Goal: Find specific page/section: Find specific page/section

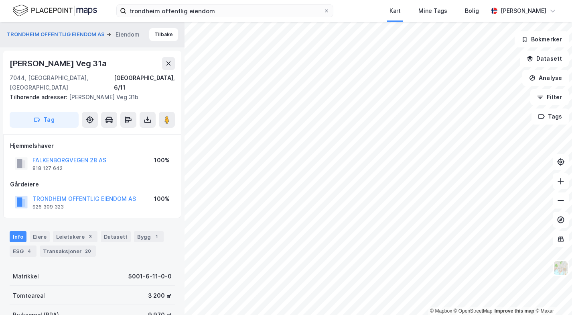
click at [167, 63] on icon at bounding box center [168, 63] width 6 height 6
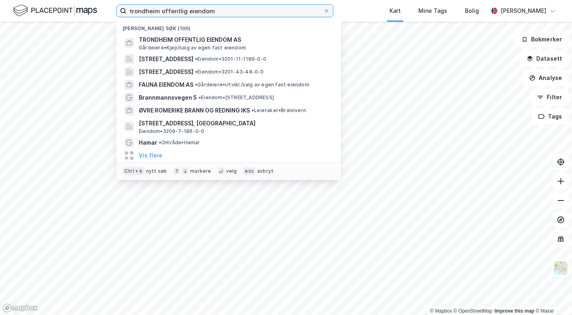
click at [138, 12] on input "trondheim offentlig eiendom" at bounding box center [224, 11] width 197 height 12
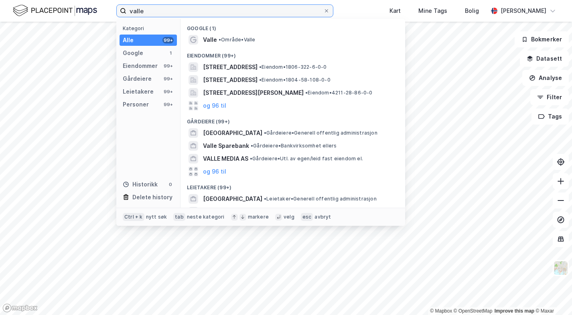
click at [170, 11] on input "valle" at bounding box center [224, 11] width 197 height 12
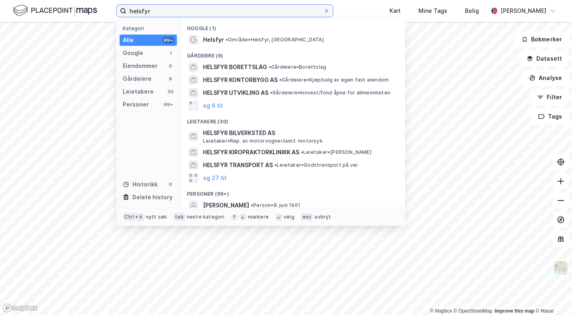
type input "helsfyr"
click at [242, 41] on span "• Område • [GEOGRAPHIC_DATA], [GEOGRAPHIC_DATA]" at bounding box center [275, 40] width 98 height 6
